Goal: Task Accomplishment & Management: Complete application form

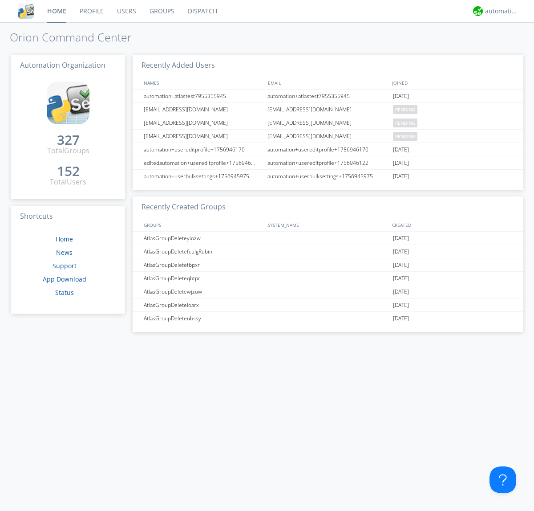
click at [126, 11] on link "Users" at bounding box center [126, 11] width 33 height 22
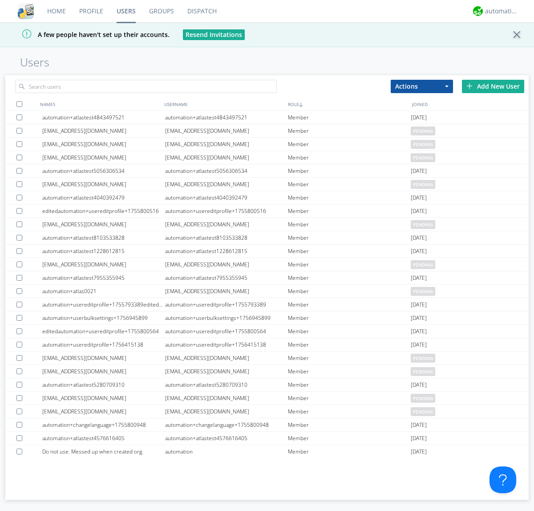
click at [493, 86] on div "Add New User" at bounding box center [493, 86] width 62 height 13
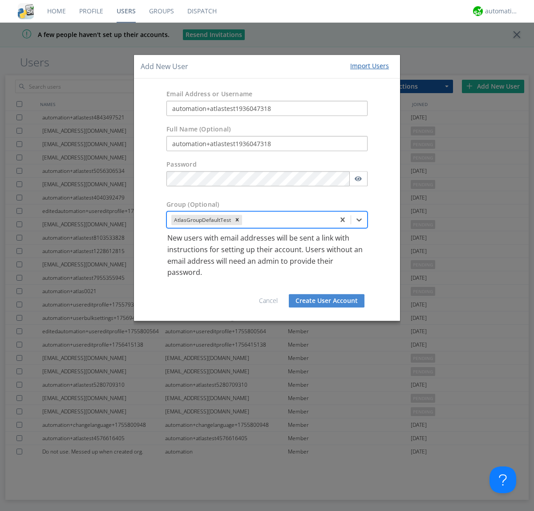
click at [327, 300] on button "Create User Account" at bounding box center [327, 300] width 76 height 13
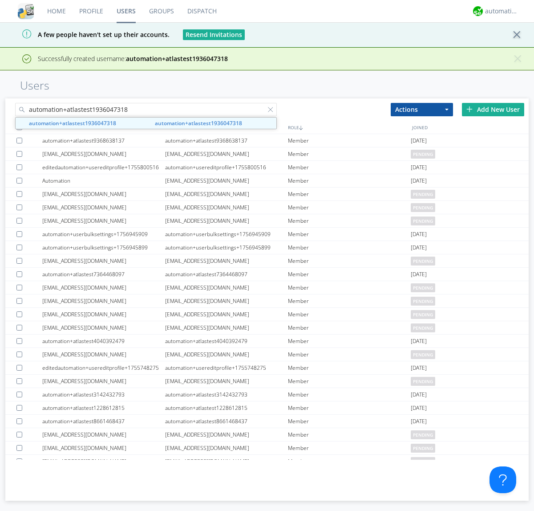
type input "automation+atlastest1936047318"
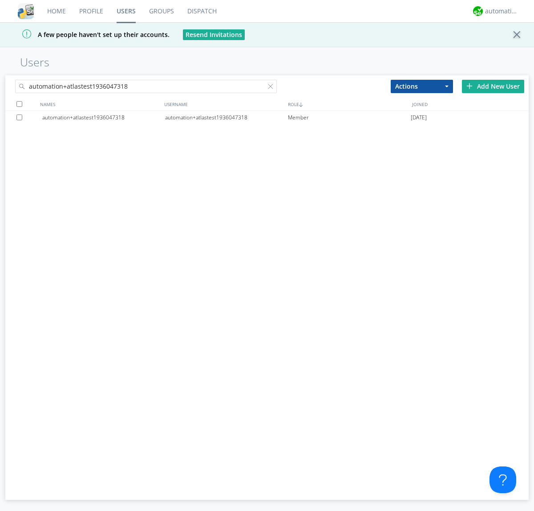
click at [226, 117] on div "automation+atlastest1936047318" at bounding box center [226, 117] width 123 height 13
